Goal: Task Accomplishment & Management: Manage account settings

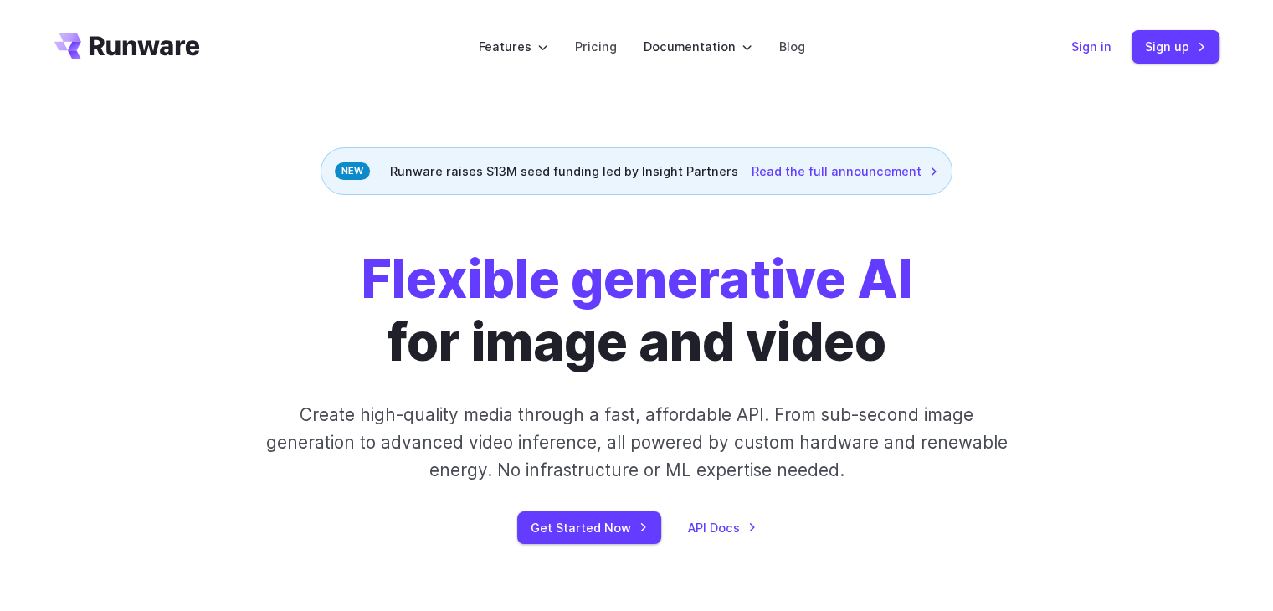
click at [1090, 45] on link "Sign in" at bounding box center [1091, 46] width 40 height 19
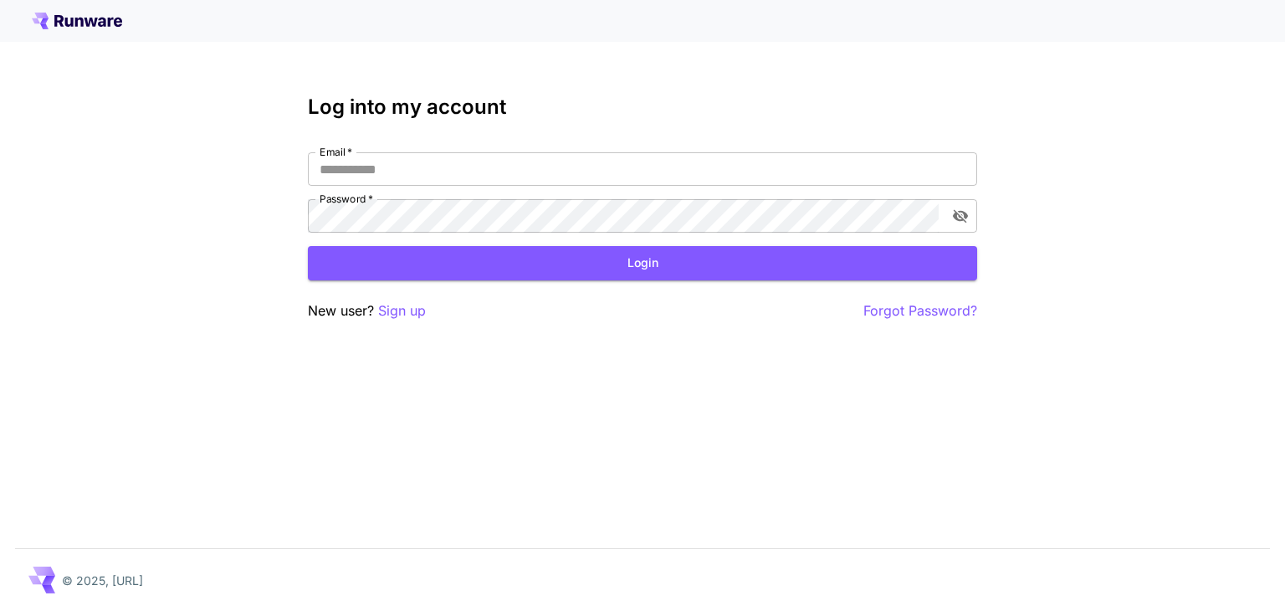
type input "**********"
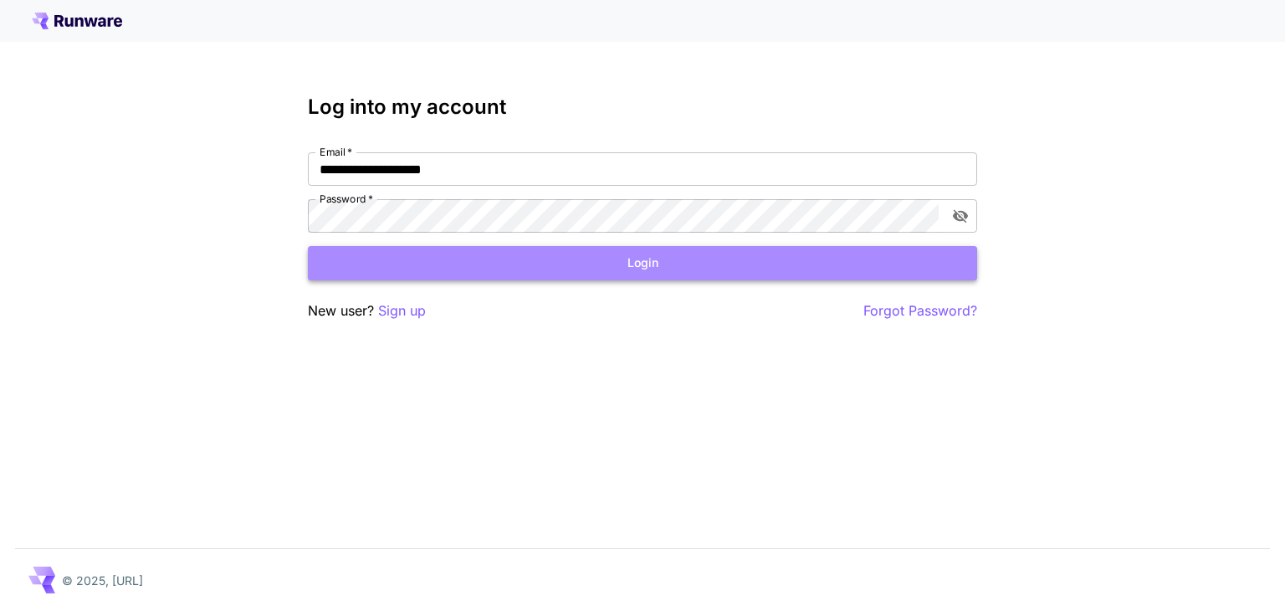
click at [633, 264] on button "Login" at bounding box center [642, 263] width 669 height 34
